Goal: Check status

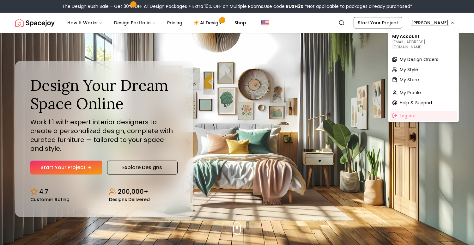
click at [422, 56] on span "My Design Orders" at bounding box center [418, 59] width 39 height 6
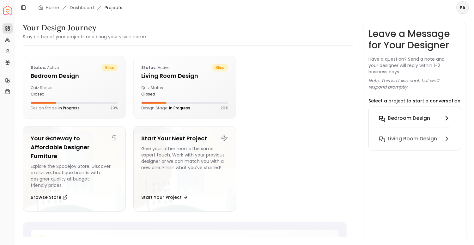
click at [414, 120] on h6 "Bedroom design" at bounding box center [408, 118] width 42 height 8
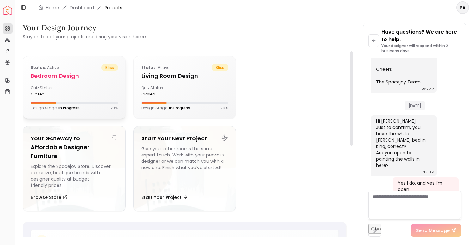
click at [97, 83] on div "Status: active bliss Bedroom design Quiz Status: closed Design Stage: In Progre…" at bounding box center [74, 87] width 102 height 62
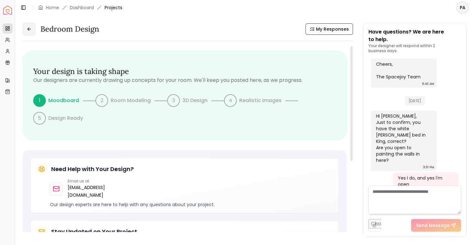
click at [31, 30] on icon at bounding box center [29, 29] width 5 height 5
